Goal: Navigation & Orientation: Find specific page/section

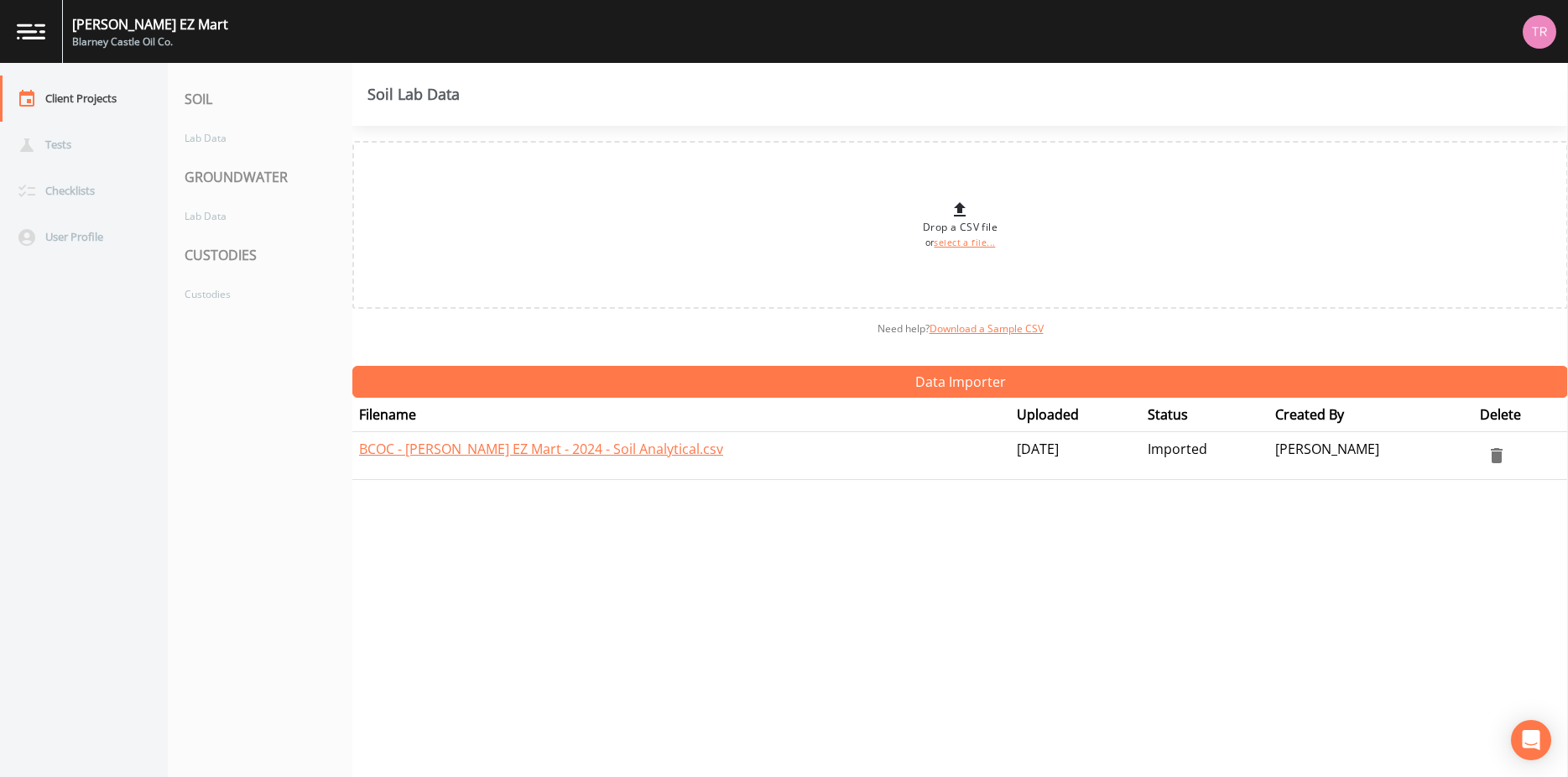
click at [280, 427] on nav "SOIL Lab Data GROUNDWATER Lab Data CUSTODIES Custodies" at bounding box center [260, 420] width 185 height 714
drag, startPoint x: 223, startPoint y: 266, endPoint x: 222, endPoint y: 274, distance: 8.1
click at [223, 271] on div "CUSTODIES" at bounding box center [260, 256] width 185 height 47
click at [206, 313] on nav "SOIL Lab Data GROUNDWATER Lab Data CUSTODIES Custodies" at bounding box center [260, 420] width 185 height 714
click at [215, 297] on div "Custodies" at bounding box center [252, 293] width 168 height 31
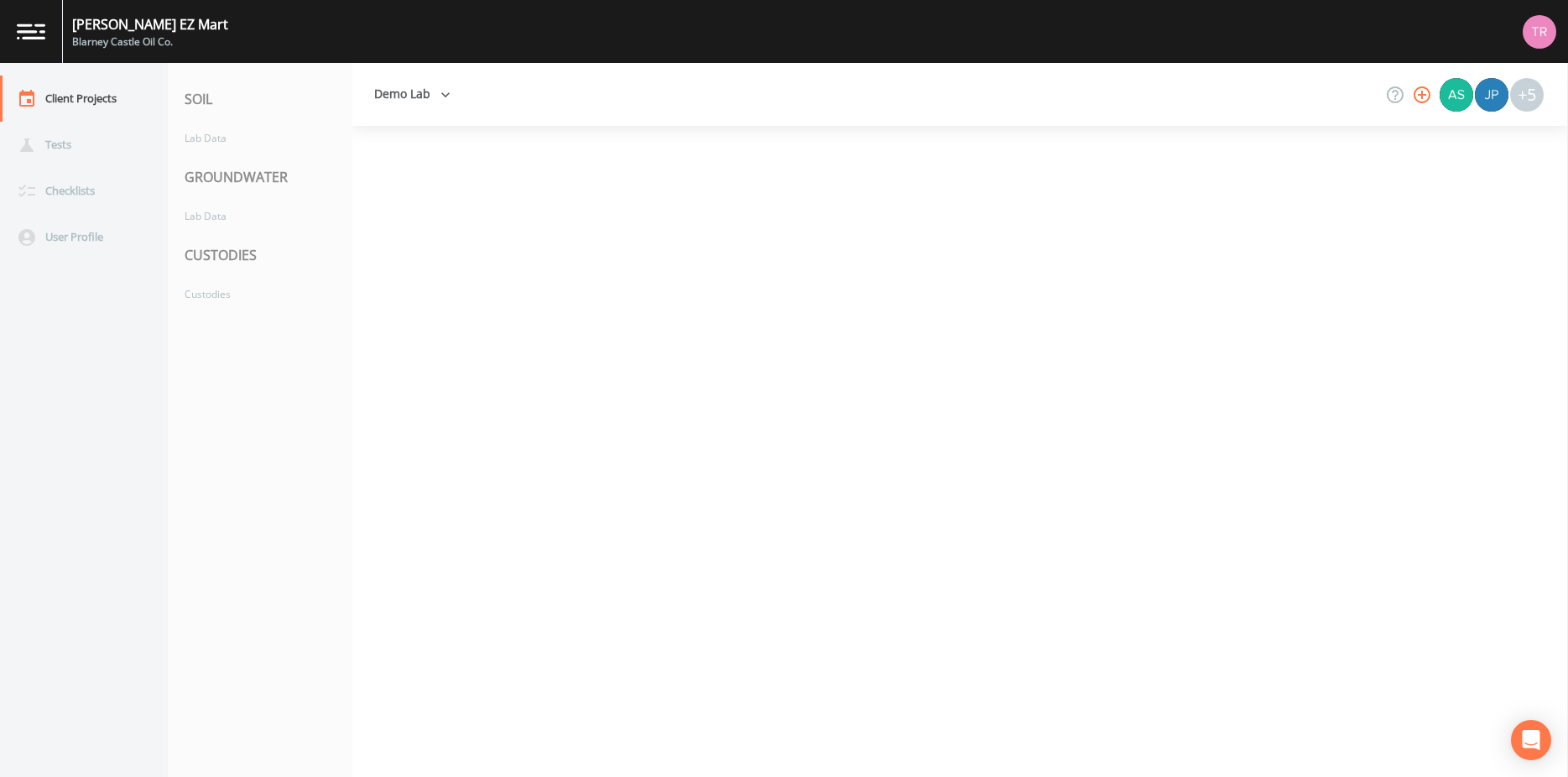
click at [436, 99] on button "Demo Lab" at bounding box center [411, 94] width 90 height 31
click at [433, 776] on div at bounding box center [784, 777] width 1568 height 0
click at [1332, 336] on div at bounding box center [960, 451] width 1216 height 652
click at [1525, 95] on div "+5" at bounding box center [1527, 95] width 34 height 34
click at [251, 305] on div "Custodies" at bounding box center [252, 293] width 168 height 31
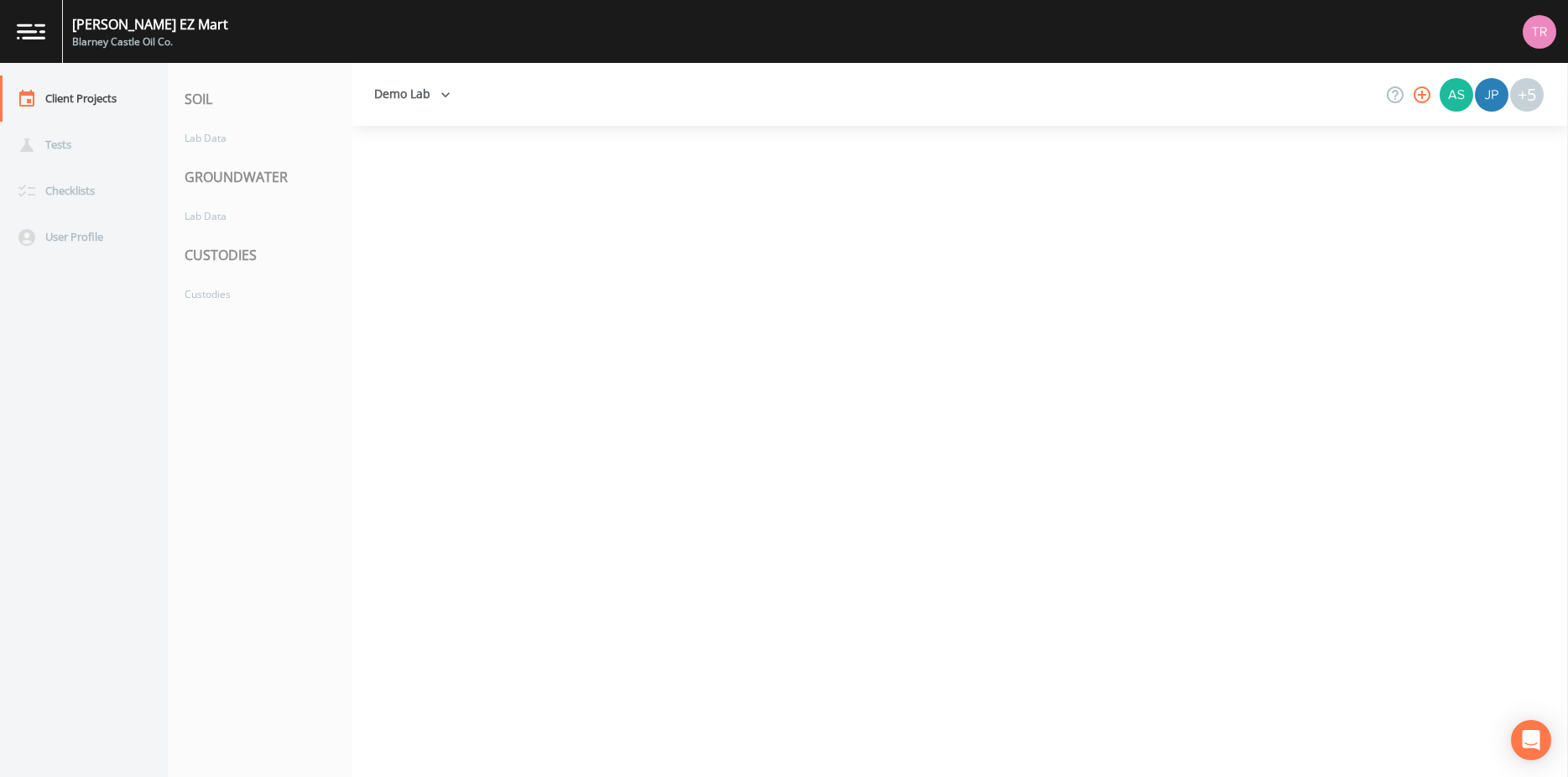
click at [224, 258] on div "CUSTODIES" at bounding box center [260, 256] width 185 height 47
click at [84, 101] on div "Client Projects" at bounding box center [75, 98] width 151 height 46
click at [107, 100] on div "Client Projects" at bounding box center [75, 98] width 151 height 46
